Goal: Task Accomplishment & Management: Use online tool/utility

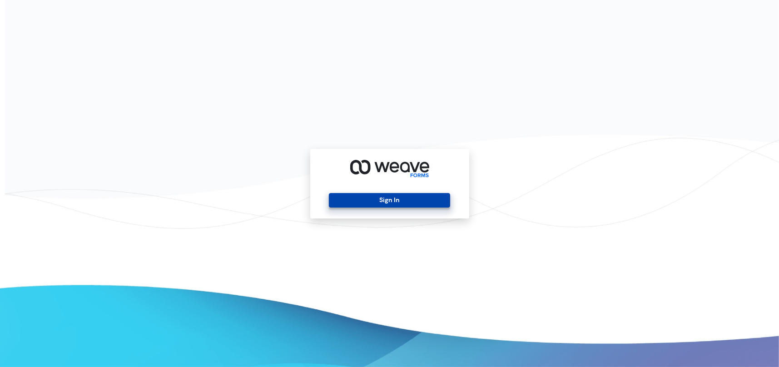
click at [416, 198] on button "Sign In" at bounding box center [389, 200] width 121 height 15
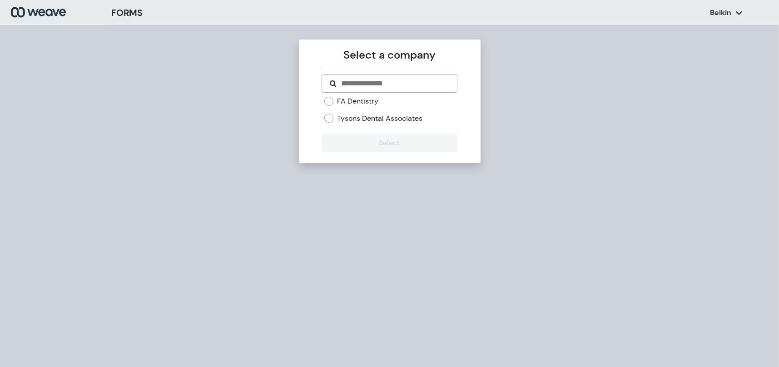
click at [371, 120] on label "Tysons Dental Associates" at bounding box center [379, 119] width 85 height 10
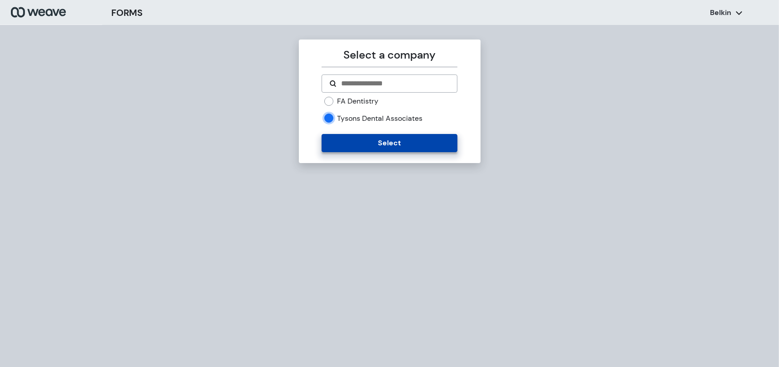
click at [364, 143] on button "Select" at bounding box center [390, 143] width 136 height 18
